Goal: Navigation & Orientation: Find specific page/section

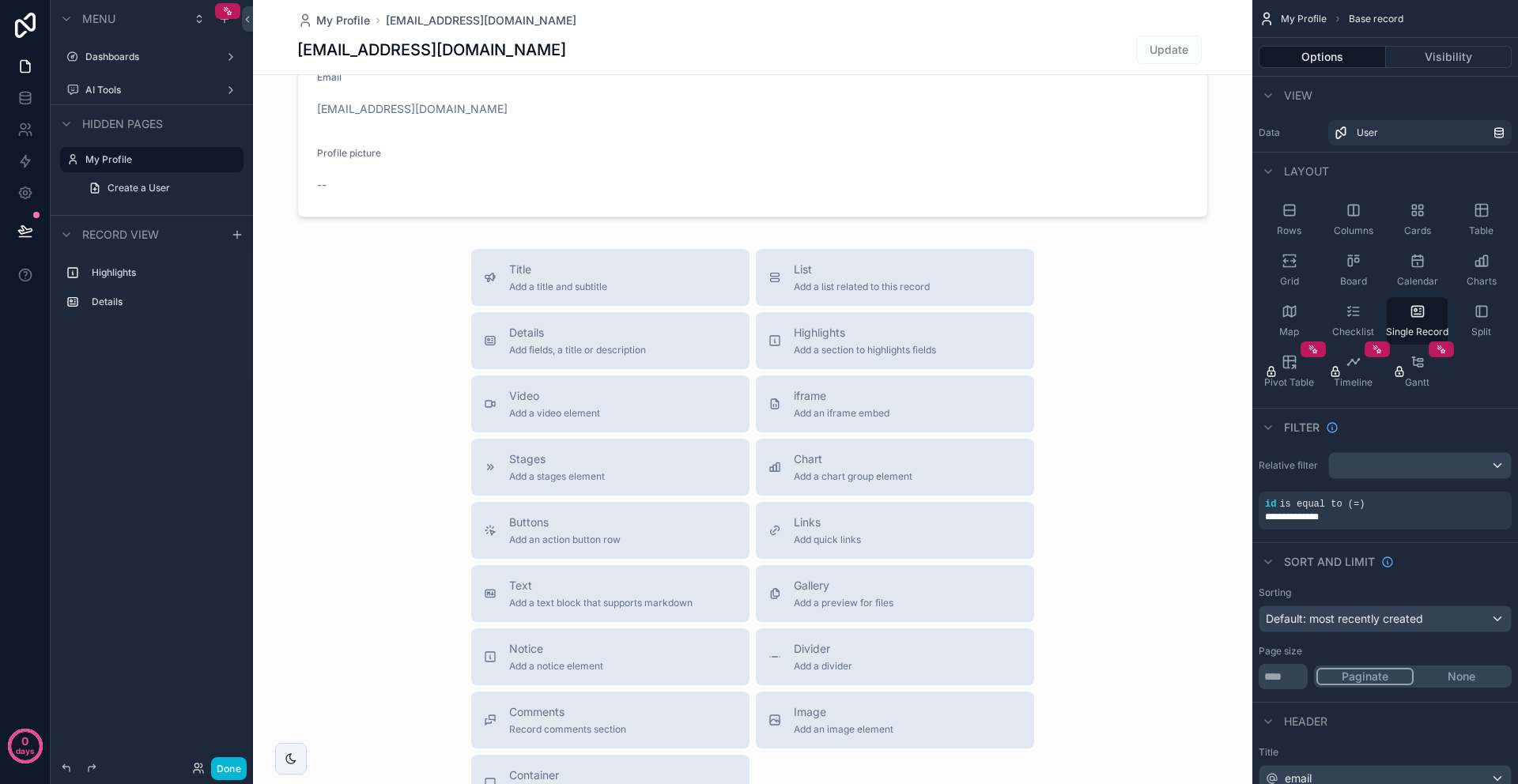
scroll to position [190, 0]
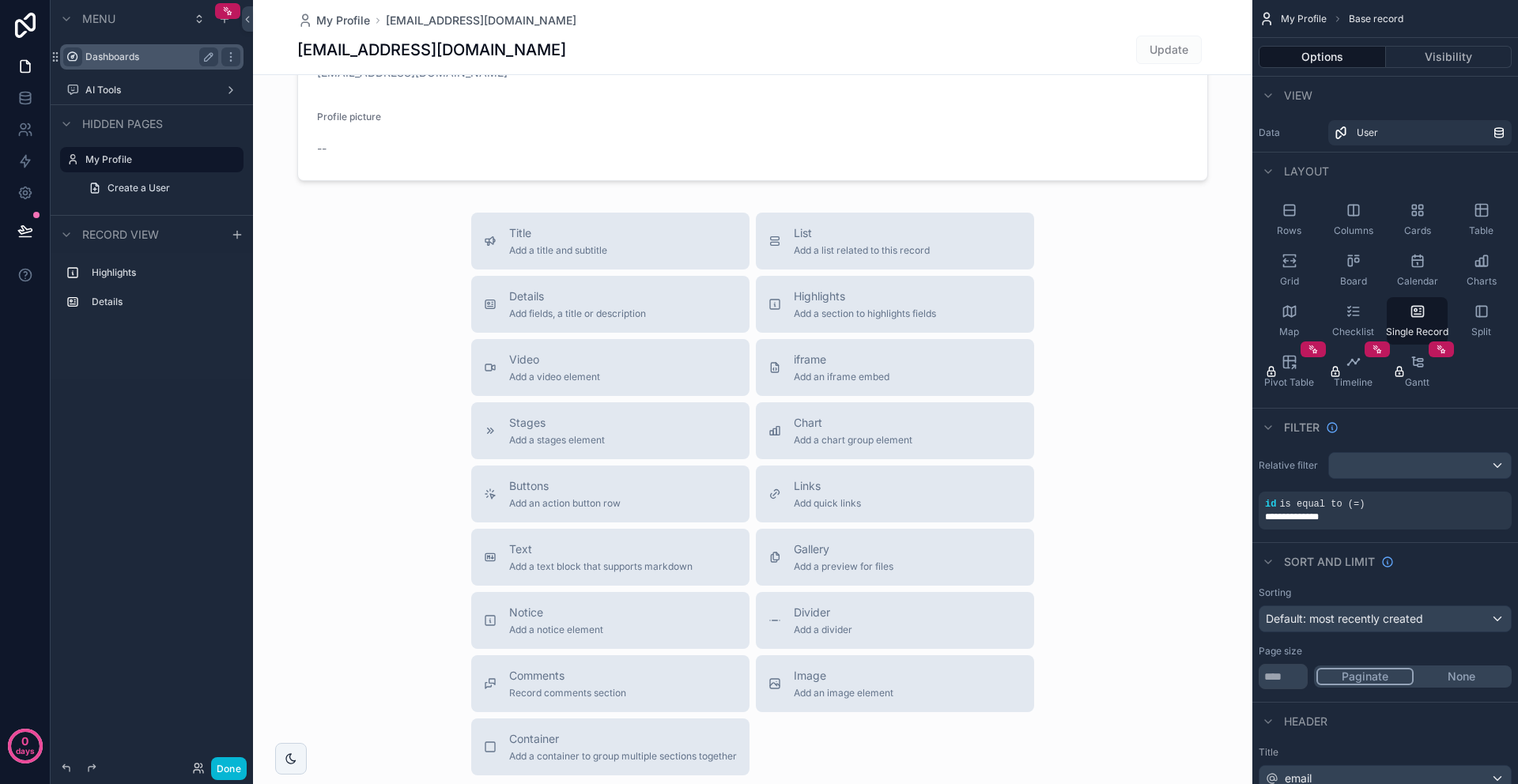
click at [77, 62] on icon "scrollable content" at bounding box center [73, 57] width 13 height 13
click at [113, 428] on div "Menu Dashboards AI Tools Hidden pages My Profile Create a User Record view High…" at bounding box center [151, 382] width 202 height 765
click at [129, 48] on div "Dashboards" at bounding box center [152, 57] width 133 height 19
click at [233, 55] on icon "scrollable content" at bounding box center [231, 57] width 13 height 13
click at [142, 59] on label "Dashboards" at bounding box center [149, 57] width 126 height 13
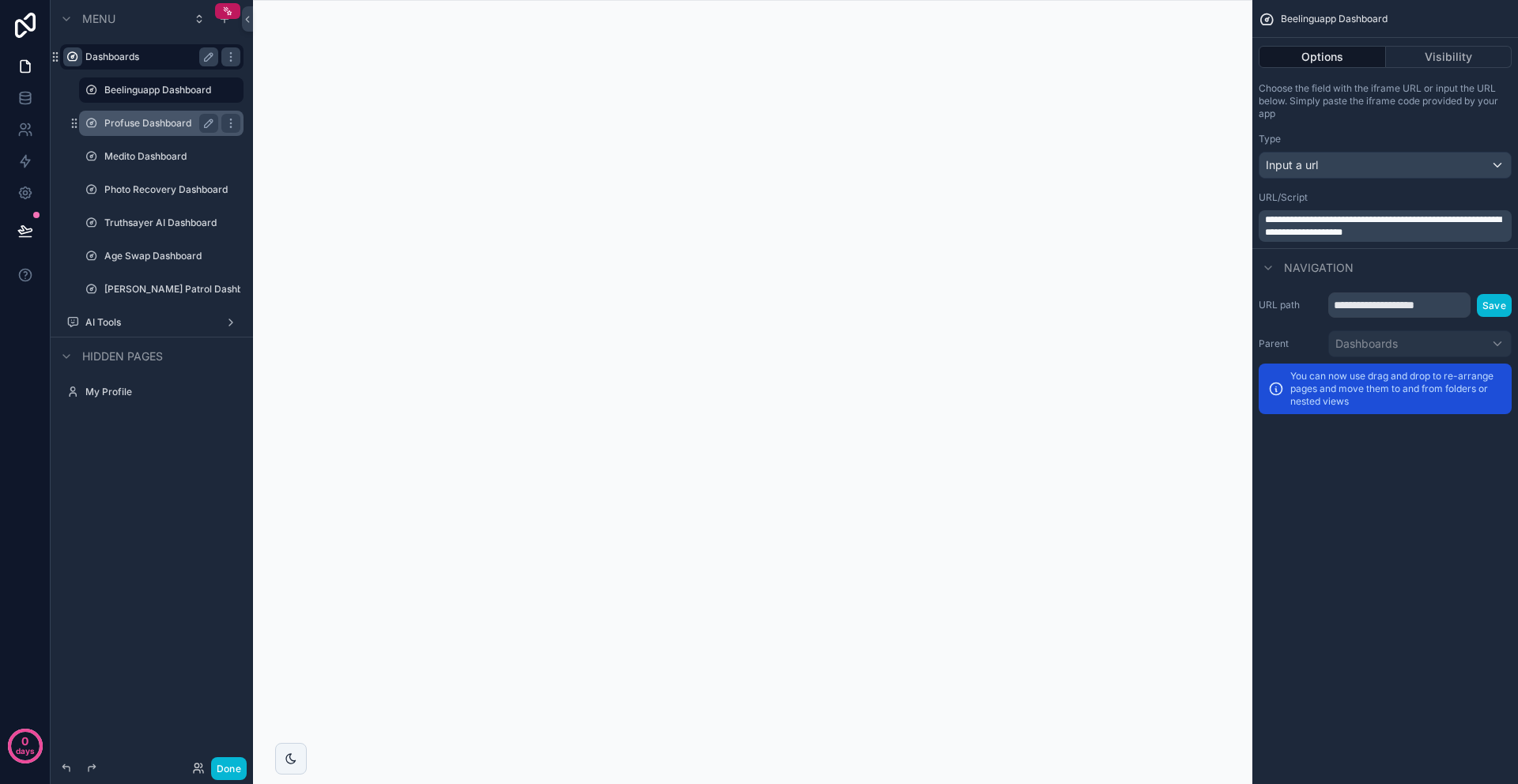
click at [137, 127] on label "Profuse Dashboard" at bounding box center [158, 124] width 108 height 13
click at [750, 67] on div "scrollable content" at bounding box center [752, 392] width 999 height 784
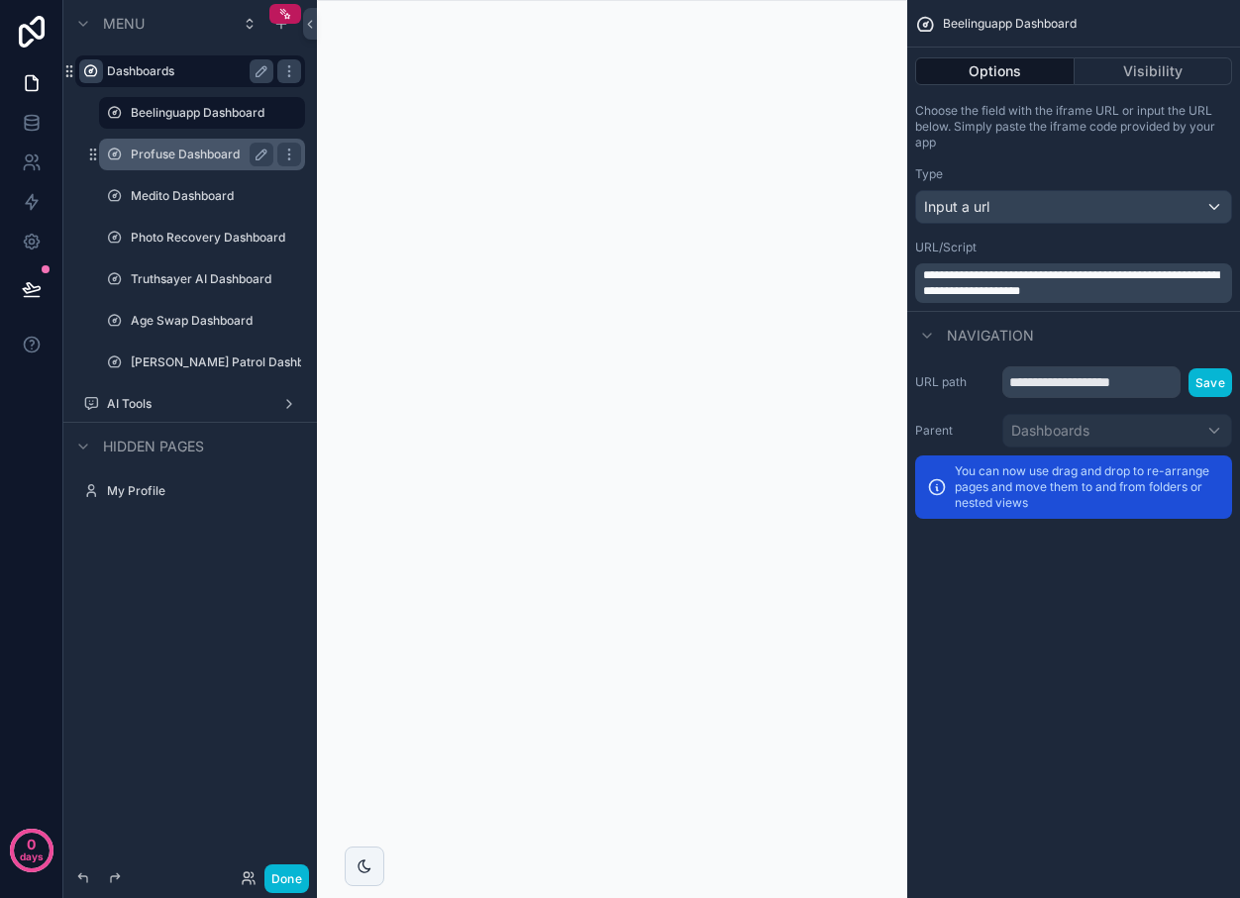
click at [145, 149] on label "Profuse Dashboard" at bounding box center [198, 155] width 135 height 16
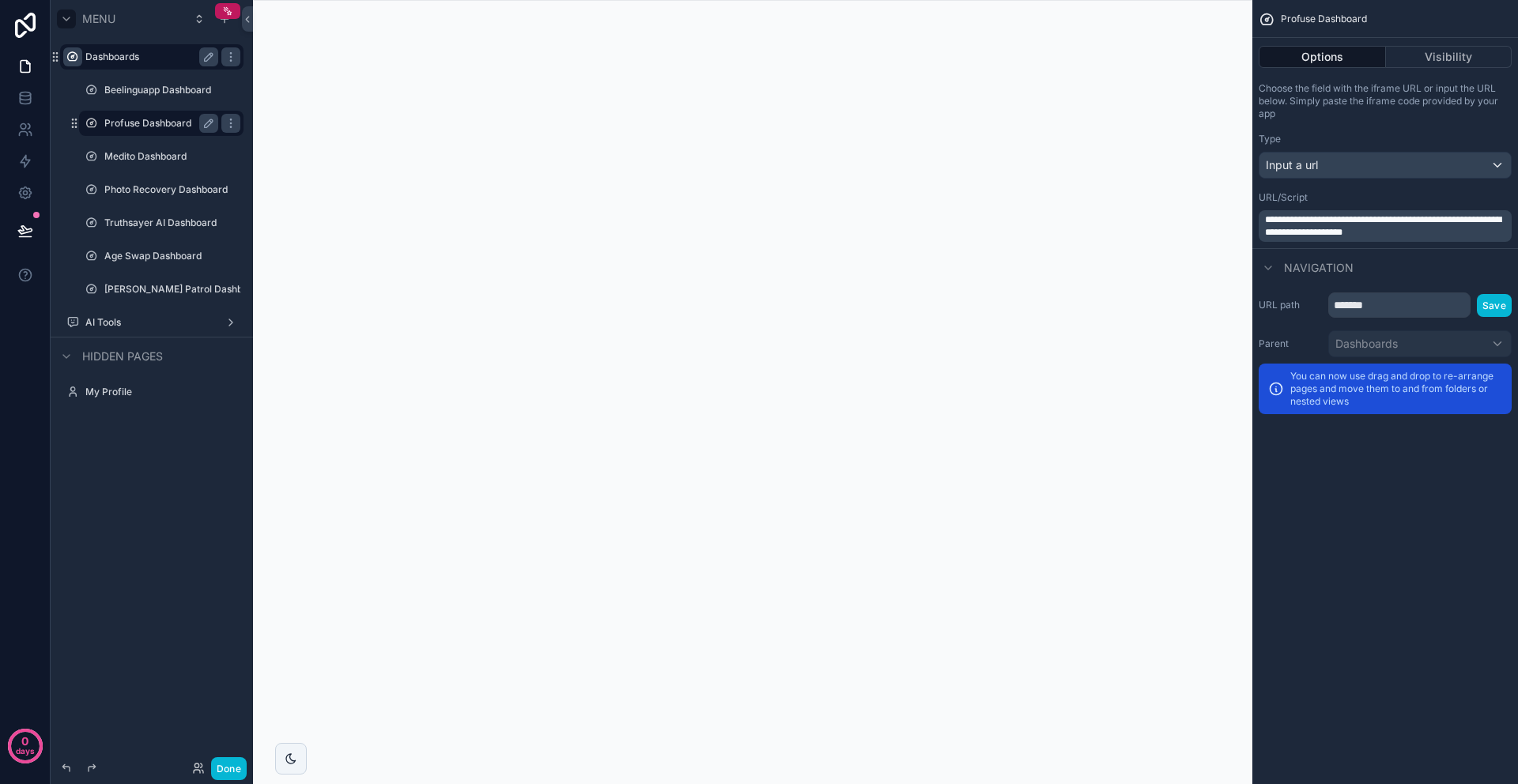
click at [61, 21] on icon "scrollable content" at bounding box center [66, 19] width 13 height 13
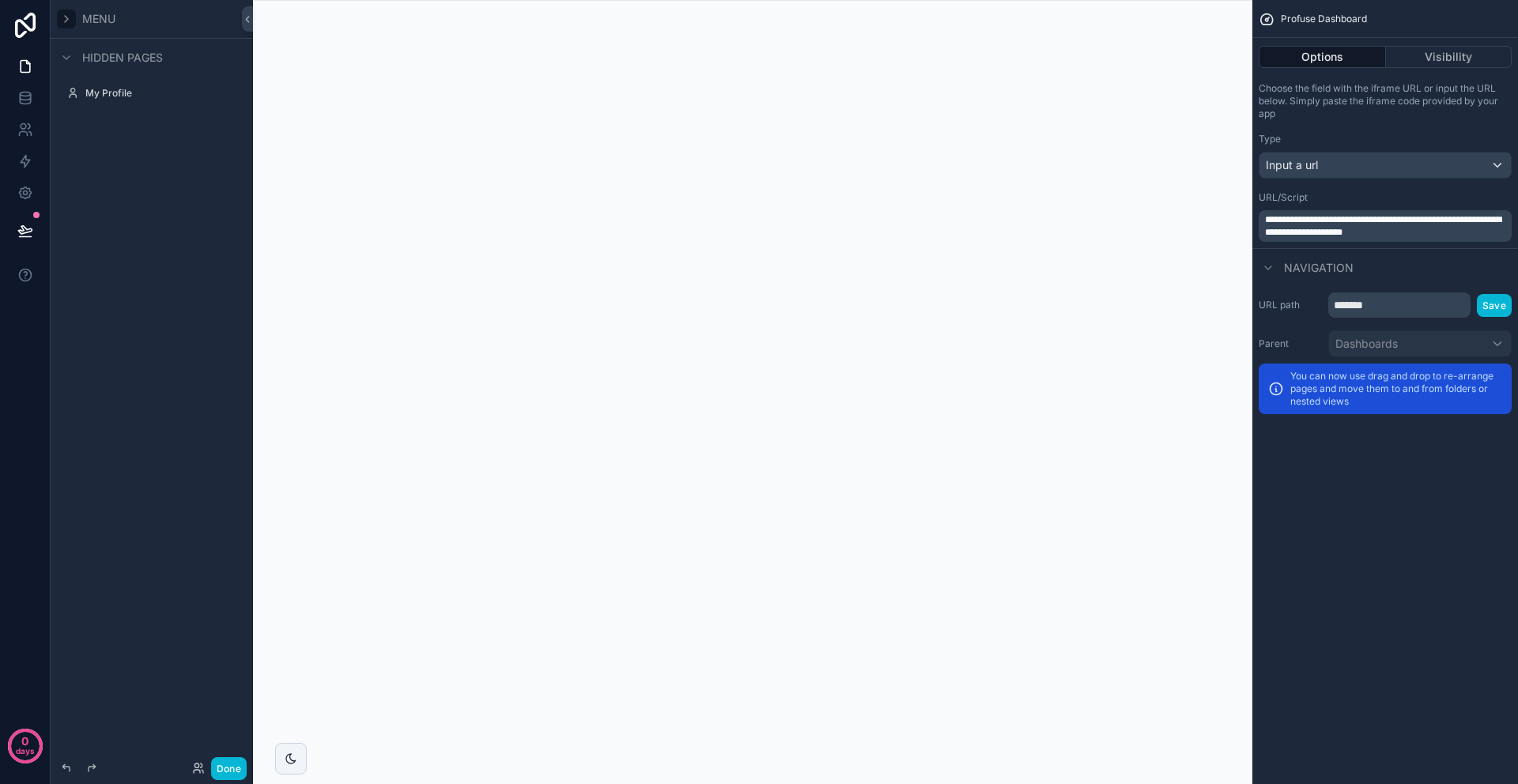
click at [61, 21] on icon "scrollable content" at bounding box center [66, 19] width 13 height 13
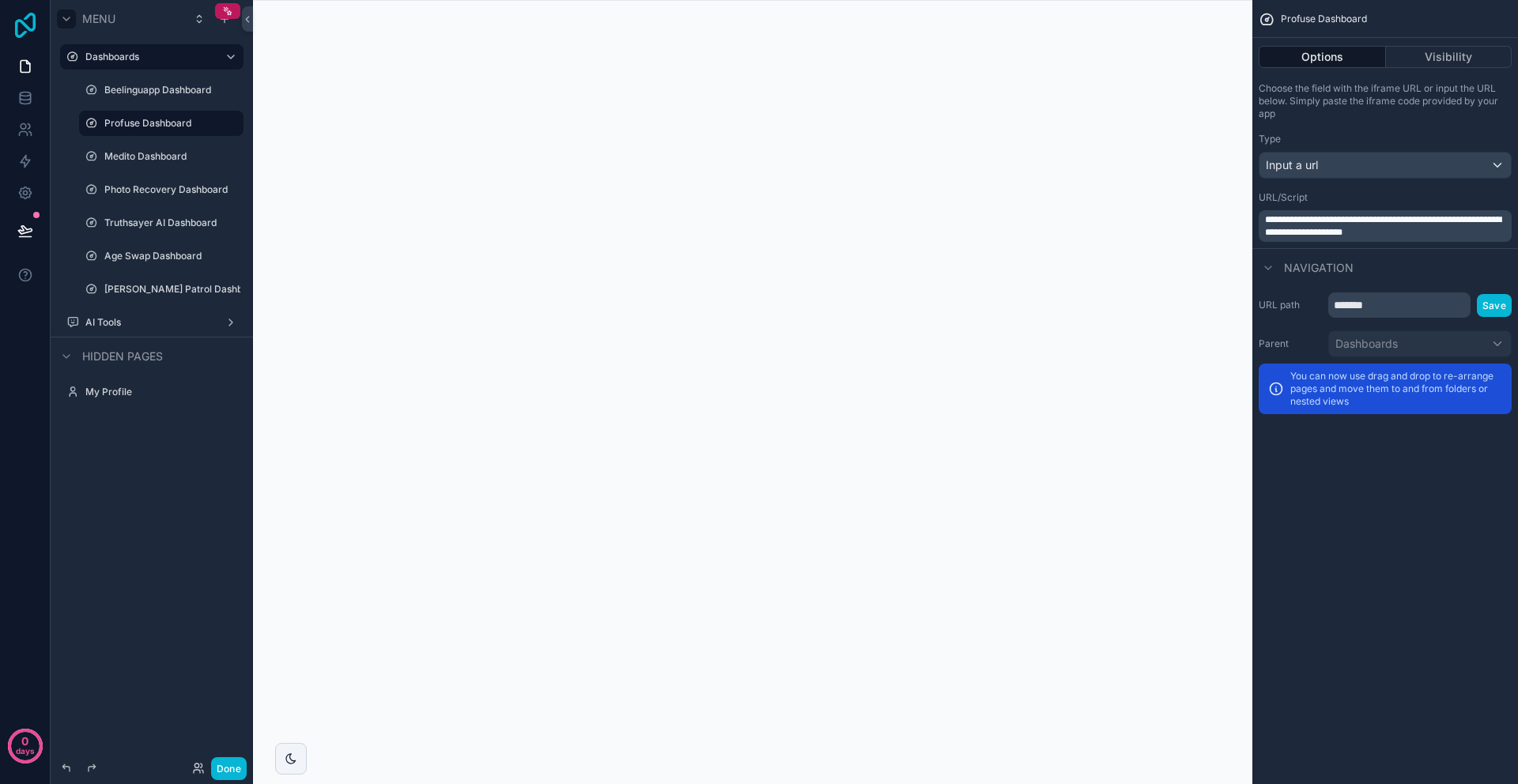
click at [18, 24] on icon at bounding box center [26, 26] width 32 height 26
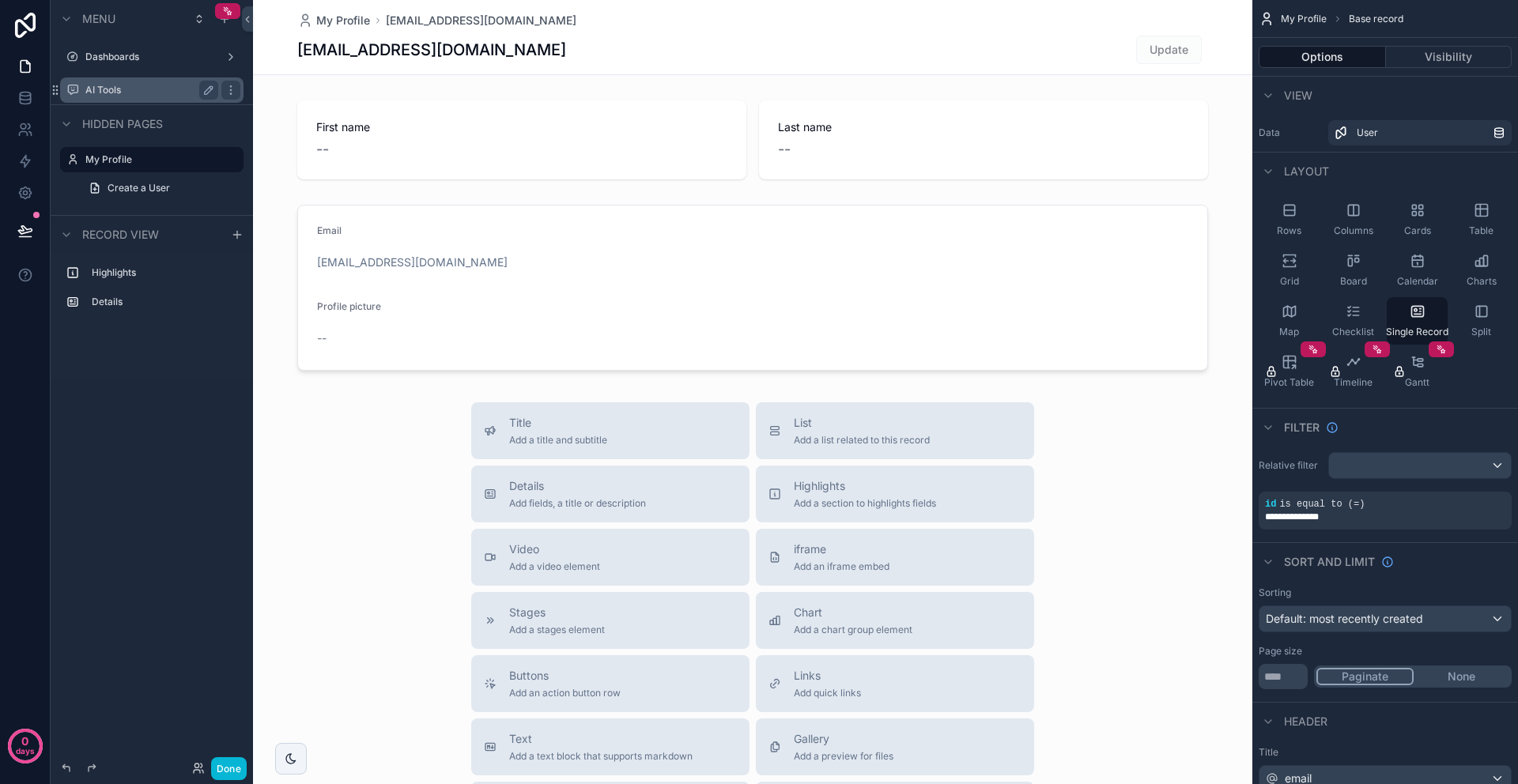
click at [129, 97] on div "AI Tools" at bounding box center [152, 90] width 133 height 19
click at [157, 93] on label "AI Tools" at bounding box center [149, 90] width 126 height 13
